Goal: Check status: Check status

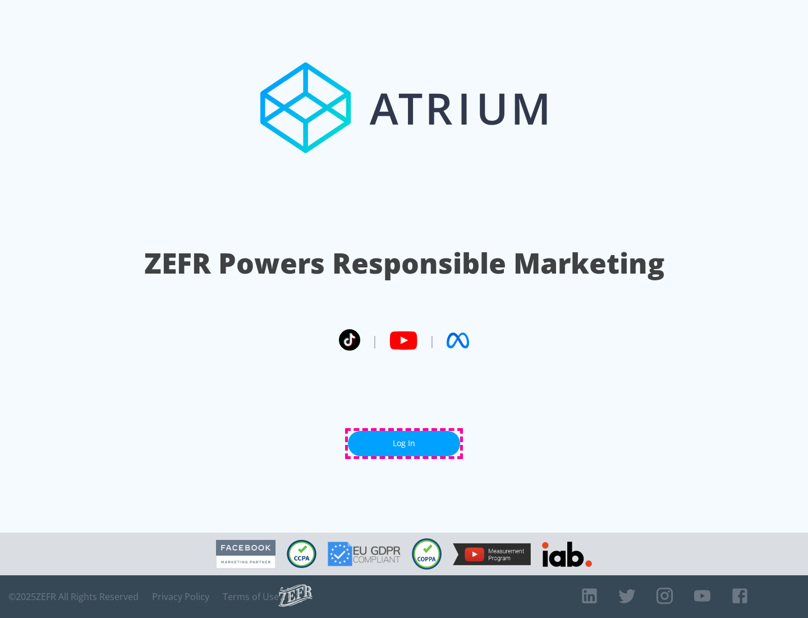
click at [404, 443] on link "Log In" at bounding box center [404, 443] width 112 height 25
